Goal: Transaction & Acquisition: Download file/media

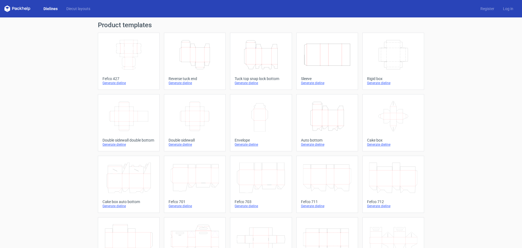
click at [267, 69] on icon "Height Depth Width" at bounding box center [261, 54] width 48 height 30
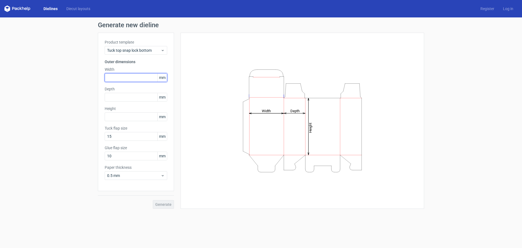
click at [118, 77] on input "text" at bounding box center [136, 77] width 63 height 9
type input "142"
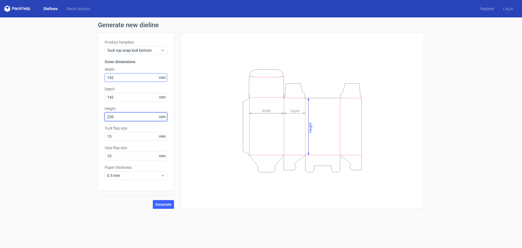
type input "220"
click at [153, 200] on button "Generate" at bounding box center [163, 204] width 21 height 9
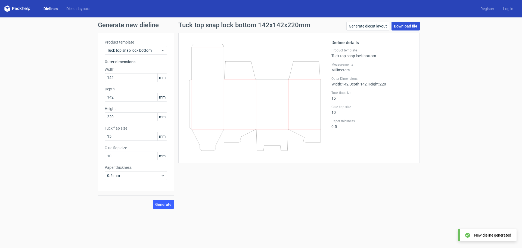
click at [407, 28] on link "Download file" at bounding box center [406, 26] width 28 height 9
